Goal: Register for event/course

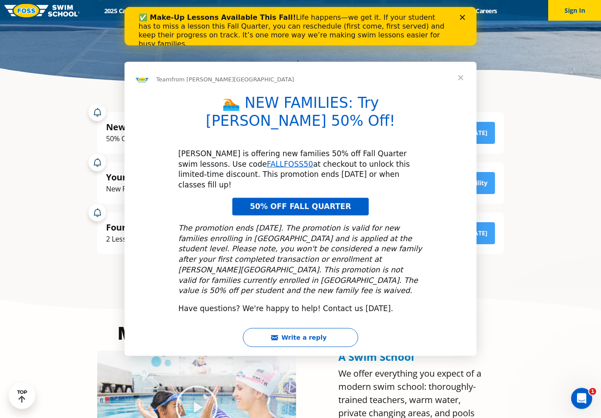
scroll to position [204, 0]
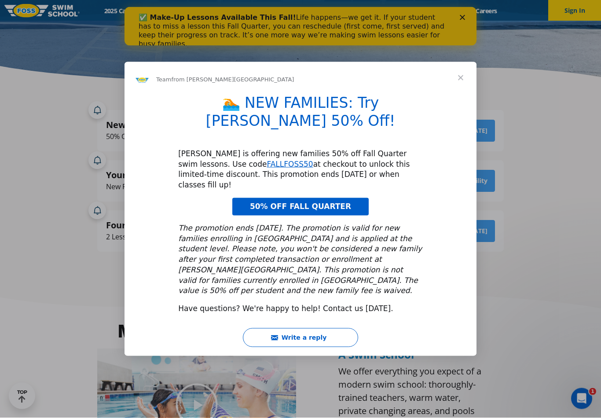
click at [457, 94] on span "Close" at bounding box center [461, 78] width 32 height 32
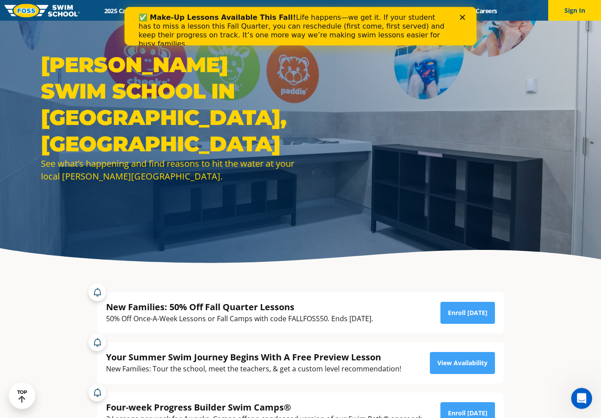
scroll to position [0, 0]
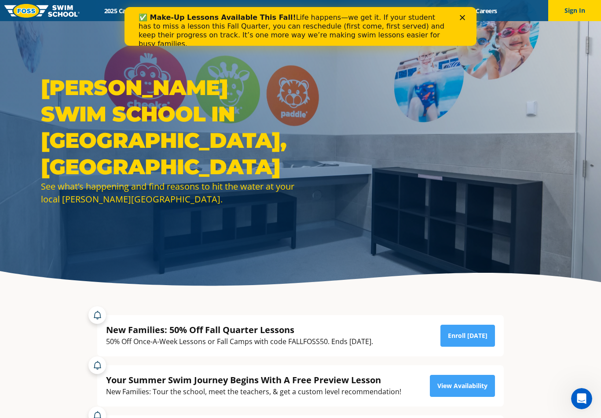
click at [464, 17] on icon "Close" at bounding box center [462, 17] width 5 height 5
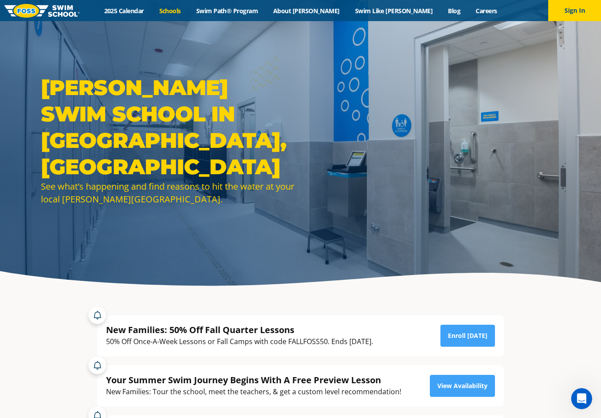
click at [188, 7] on link "Schools" at bounding box center [169, 11] width 37 height 8
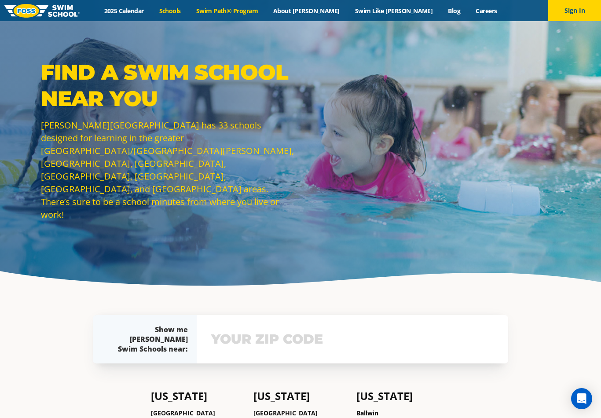
click at [259, 11] on link "Swim Path® Program" at bounding box center [226, 11] width 77 height 8
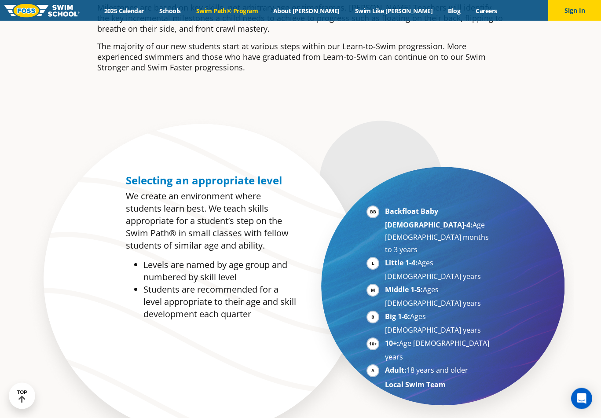
scroll to position [392, 0]
click at [385, 365] on li "Adult: 18 years and older" at bounding box center [439, 372] width 108 height 14
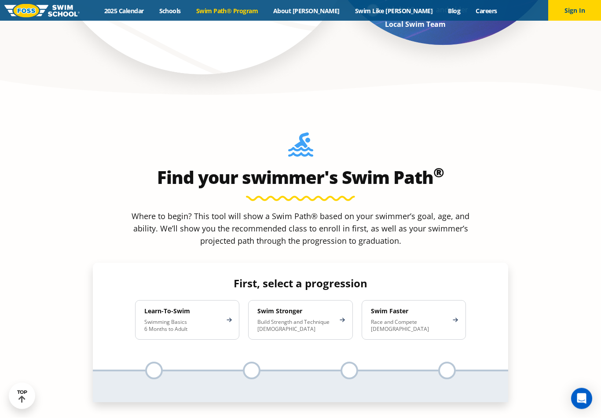
scroll to position [753, 0]
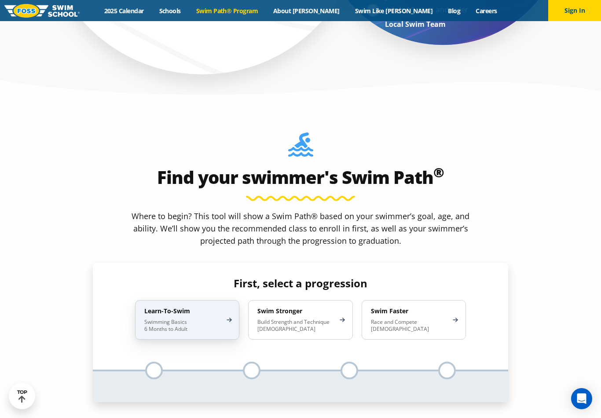
click at [183, 319] on p "Swimming Basics 6 Months to Adult" at bounding box center [182, 326] width 77 height 14
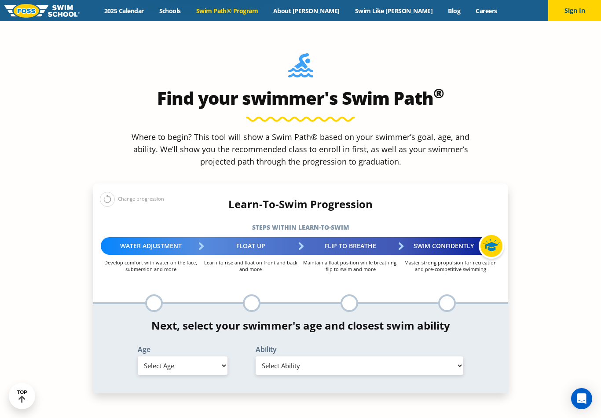
scroll to position [831, 0]
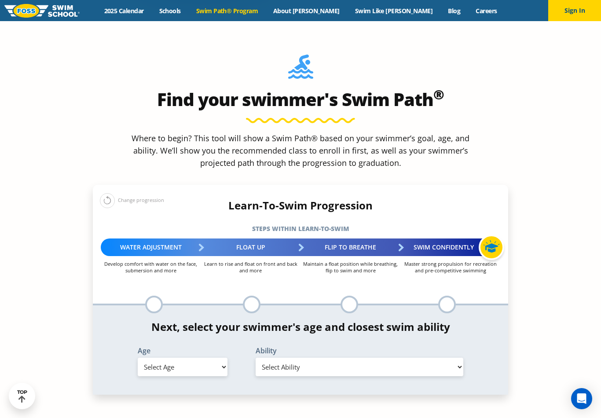
click at [223, 358] on select "Select Age [DEMOGRAPHIC_DATA] months - 1 year 1 year 2 years 3 years 4 years 5 …" at bounding box center [183, 367] width 90 height 18
select select "adult-18-years-"
click at [458, 358] on select "Select Ability First in-water experience When in the water reliant on a life ja…" at bounding box center [360, 367] width 208 height 18
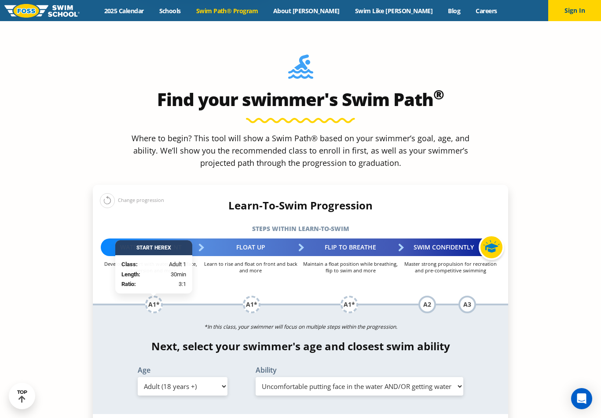
click at [457, 377] on select "Select Ability First in-water experience When in the water reliant on a life ja…" at bounding box center [360, 386] width 208 height 18
select select "adult-18-years--first-in-water-experience"
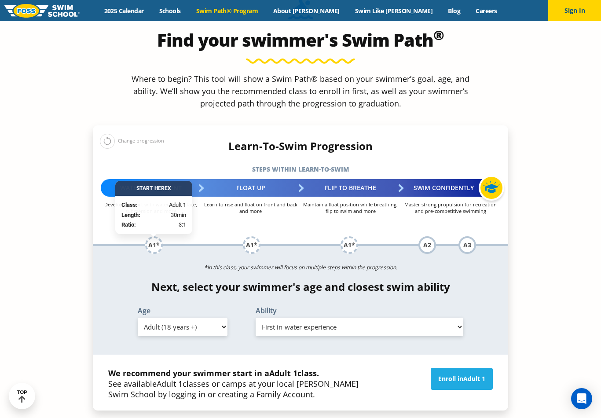
scroll to position [889, 0]
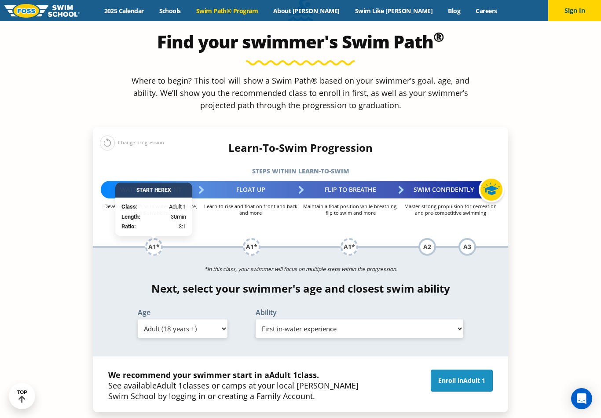
click at [450, 370] on link "Enroll in Adult 1" at bounding box center [462, 381] width 62 height 22
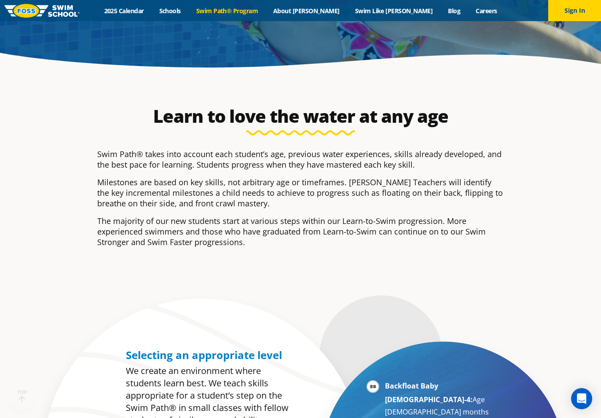
scroll to position [21, 0]
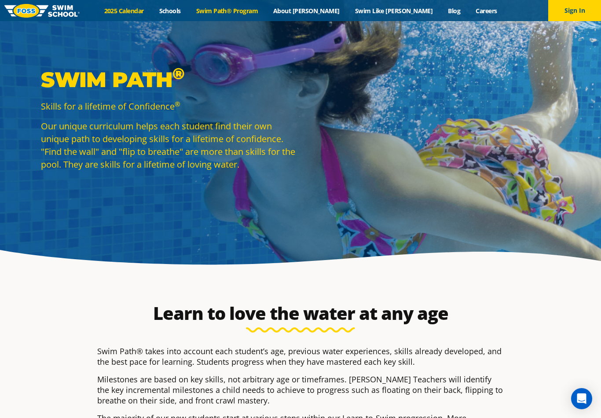
click at [151, 9] on link "2025 Calendar" at bounding box center [123, 11] width 55 height 8
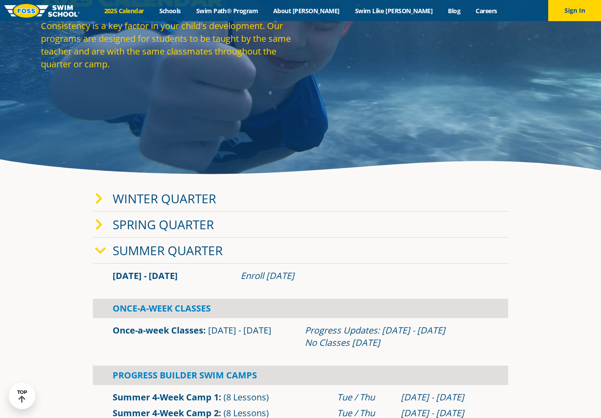
scroll to position [113, 0]
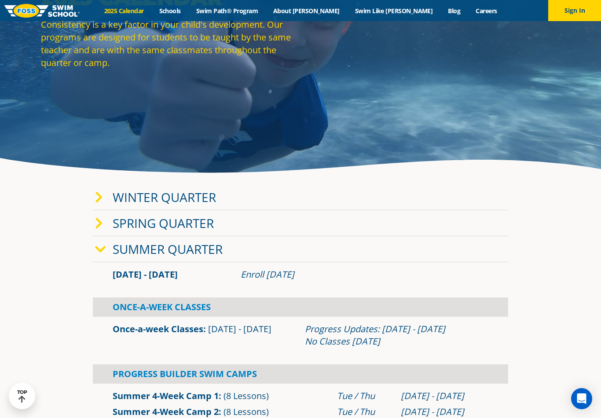
click at [326, 204] on div "Winter Quarter" at bounding box center [300, 197] width 415 height 26
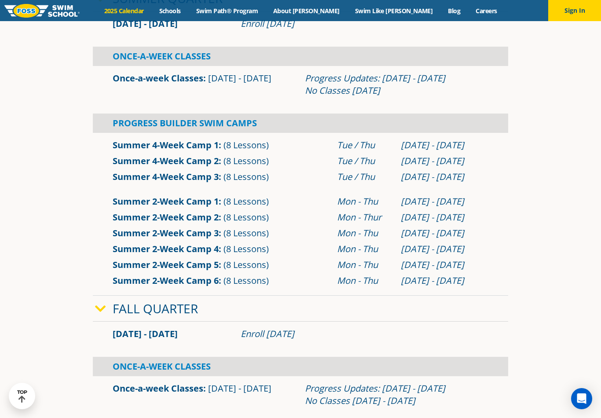
scroll to position [521, 0]
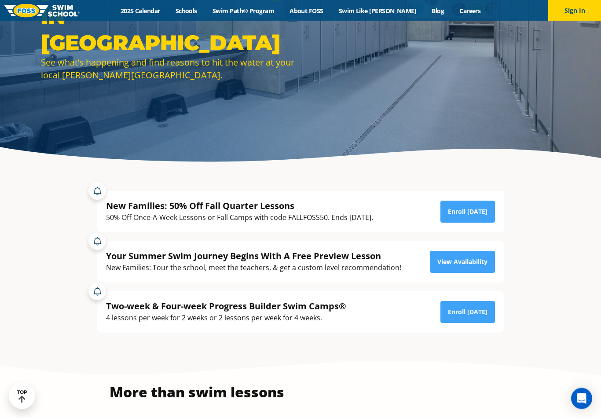
scroll to position [124, 0]
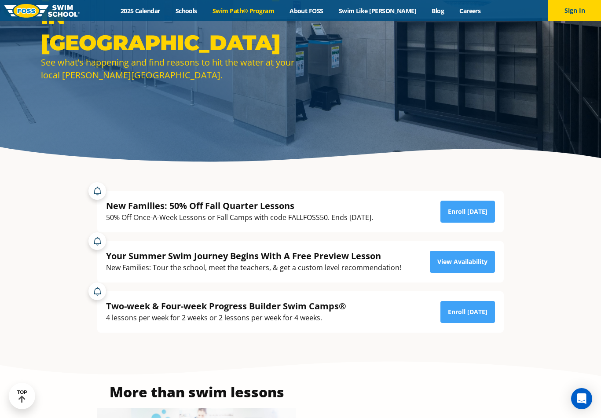
click at [269, 11] on link "Swim Path® Program" at bounding box center [243, 11] width 77 height 8
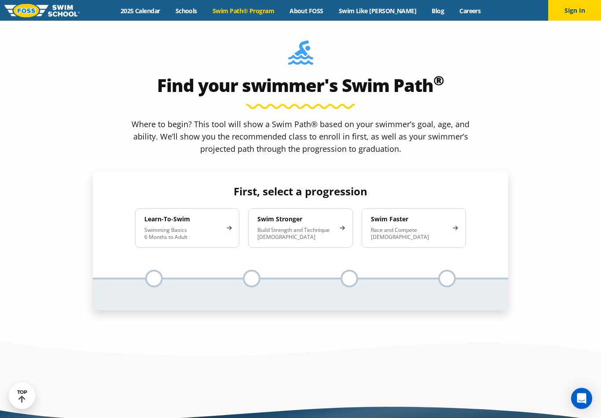
scroll to position [845, 0]
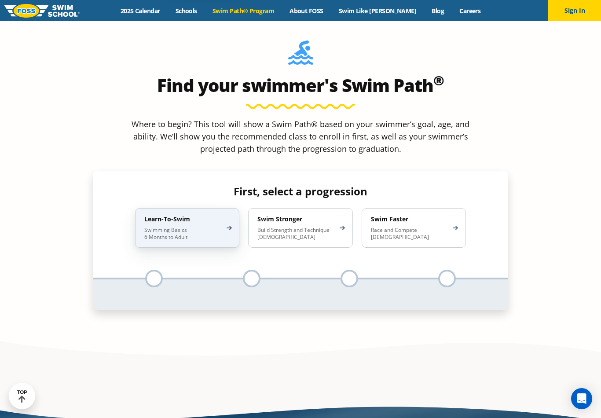
click at [176, 215] on h4 "Learn-To-Swim" at bounding box center [182, 219] width 77 height 8
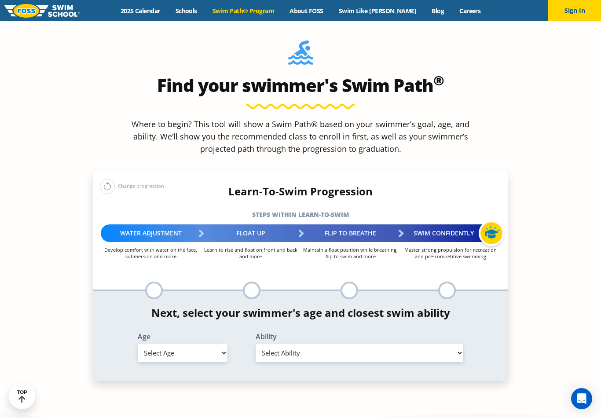
click at [221, 344] on select "Select Age [DEMOGRAPHIC_DATA] months - 1 year 1 year 2 years 3 years 4 years 5 …" at bounding box center [183, 353] width 90 height 18
select select "adult-18-years-"
click at [461, 344] on select "Select Ability First in-water experience When in the water reliant on a life ja…" at bounding box center [360, 353] width 208 height 18
select select "adult-18-years--first-in-water-experience"
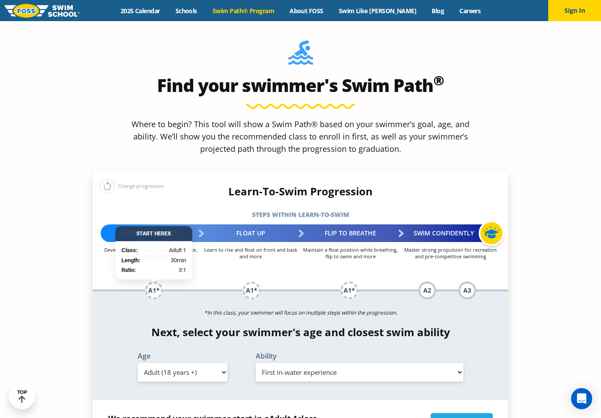
click at [261, 224] on div "Float Up" at bounding box center [251, 233] width 100 height 18
click at [458, 413] on link "Enroll in Adult 1" at bounding box center [462, 424] width 62 height 22
